Goal: Navigation & Orientation: Go to known website

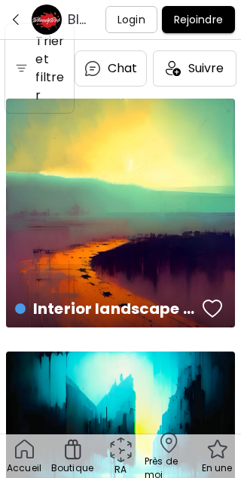
scroll to position [1, 0]
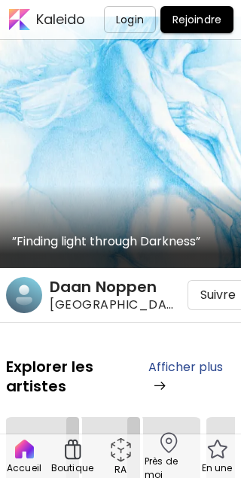
scroll to position [2, 0]
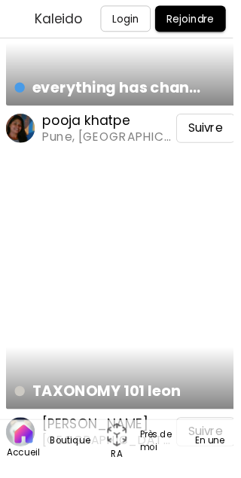
scroll to position [2990, 0]
